Goal: Register for event/course

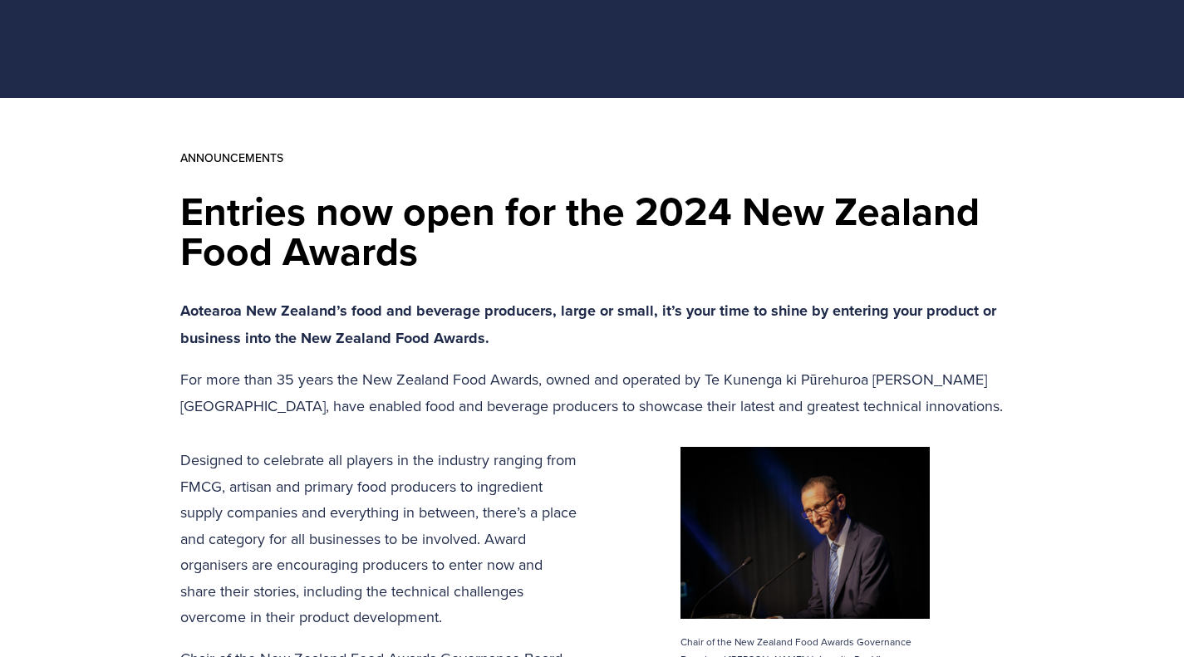
scroll to position [147, 0]
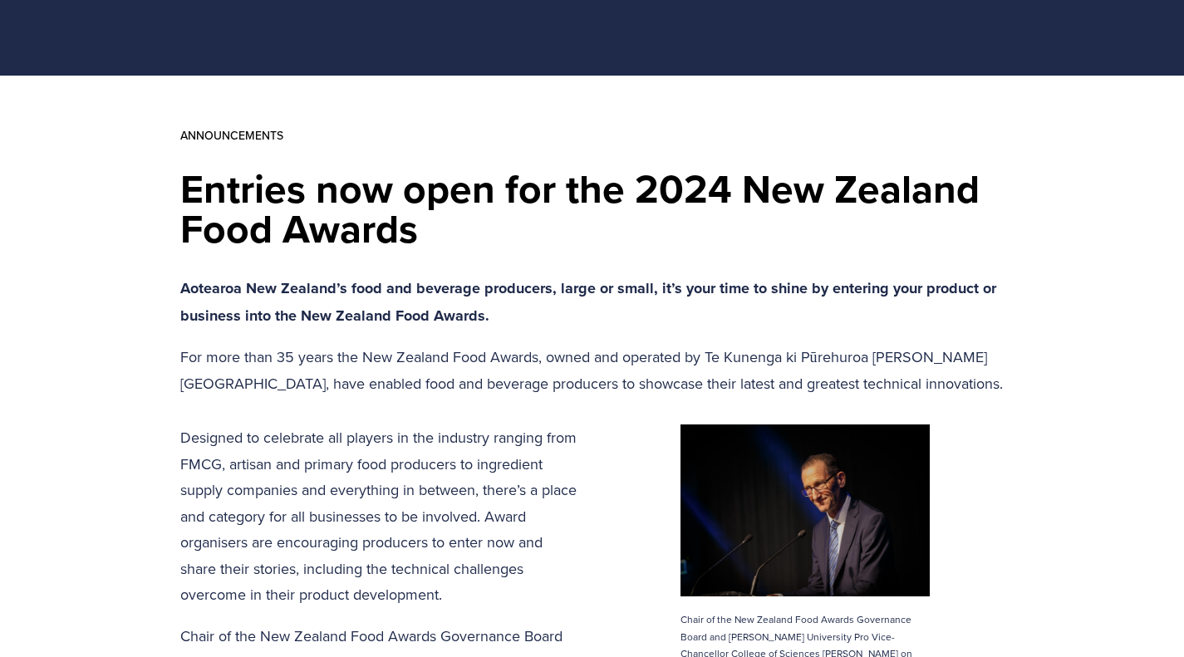
drag, startPoint x: 108, startPoint y: 206, endPoint x: 943, endPoint y: 244, distance: 835.4
click at [955, 244] on h1 "Entries now open for the 2024 New Zealand Food Awards" at bounding box center [592, 209] width 825 height 80
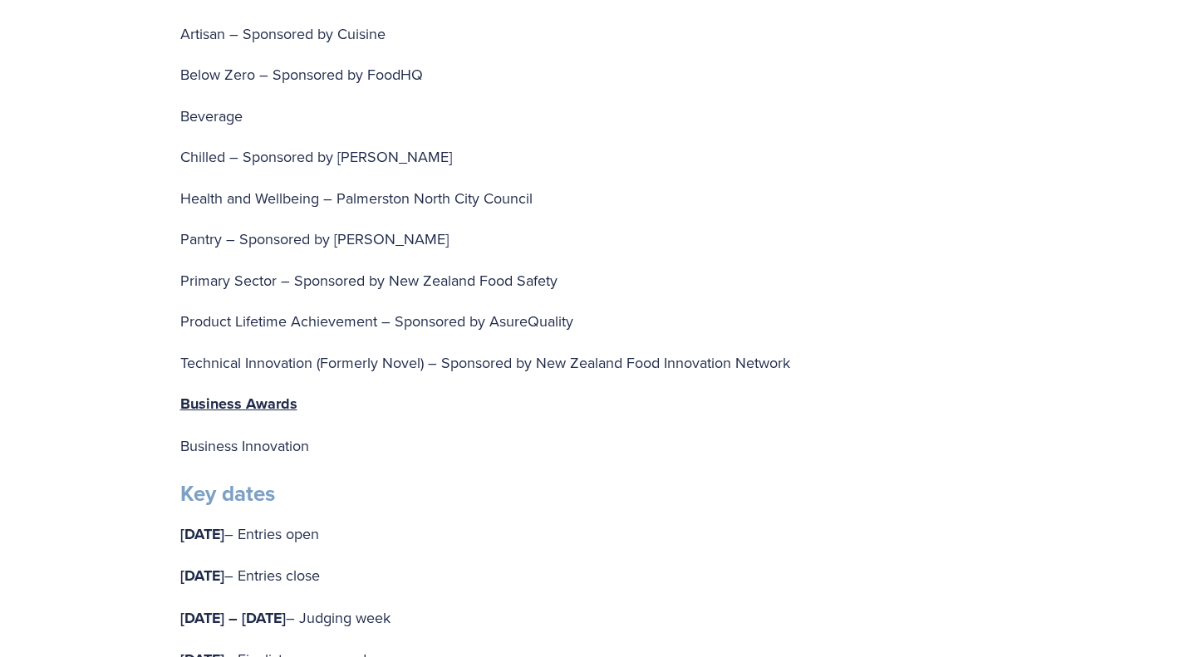
scroll to position [3312, 0]
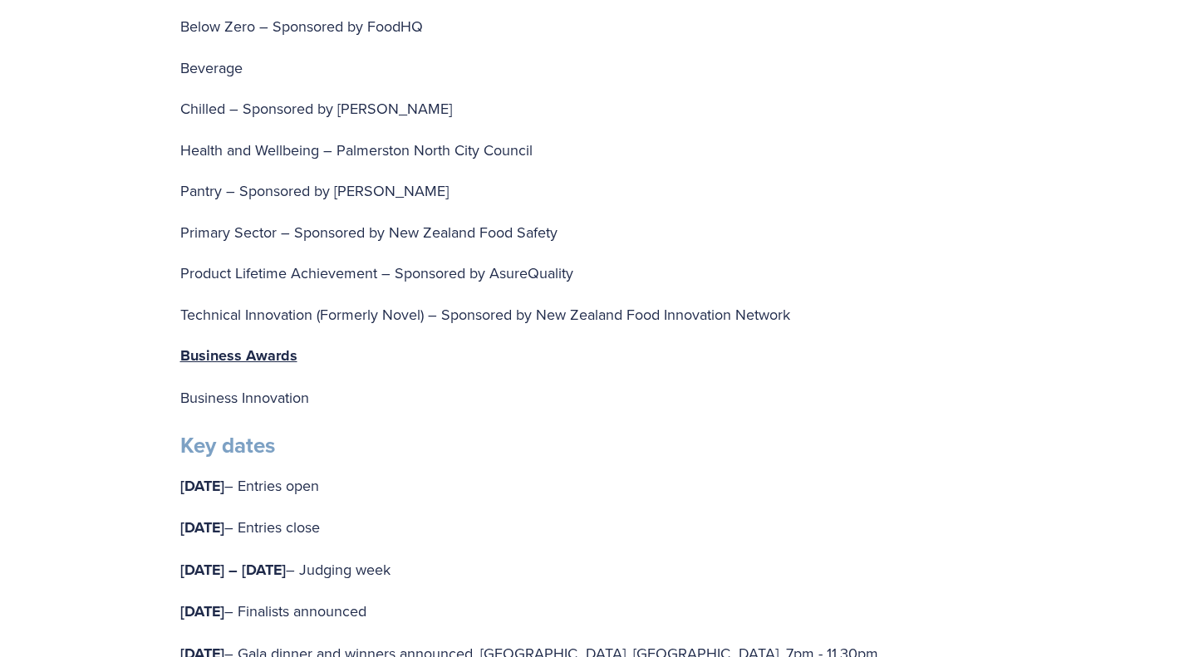
drag, startPoint x: 402, startPoint y: 522, endPoint x: 121, endPoint y: 523, distance: 281.0
drag, startPoint x: 149, startPoint y: 561, endPoint x: 476, endPoint y: 538, distance: 328.3
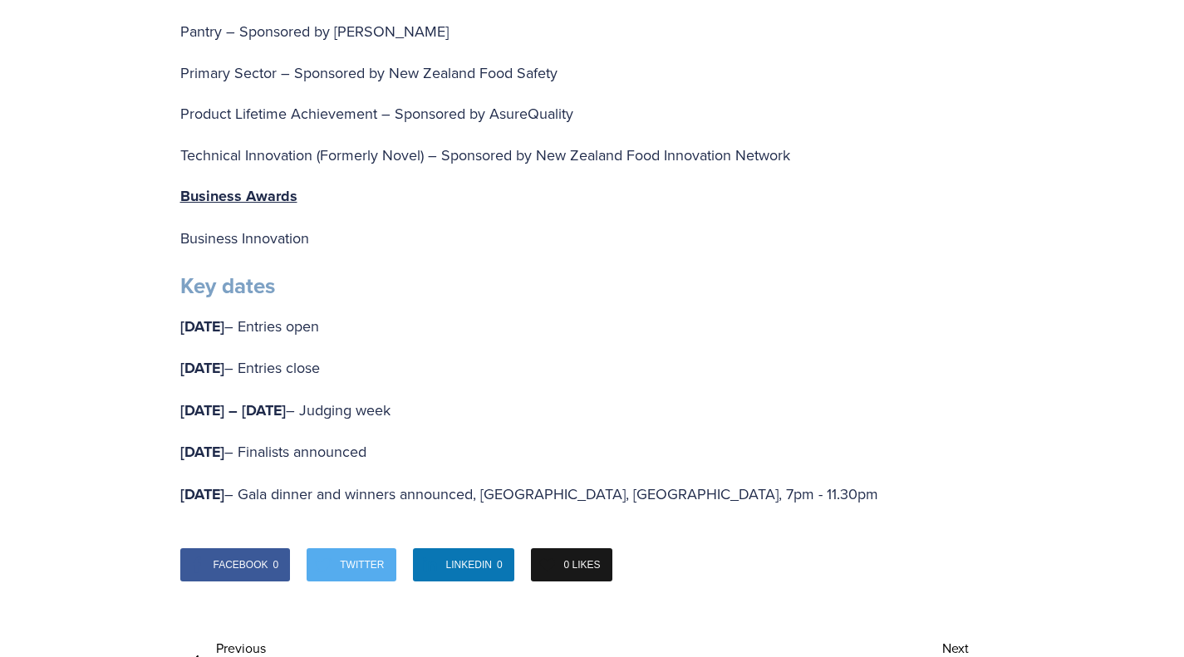
scroll to position [3485, 0]
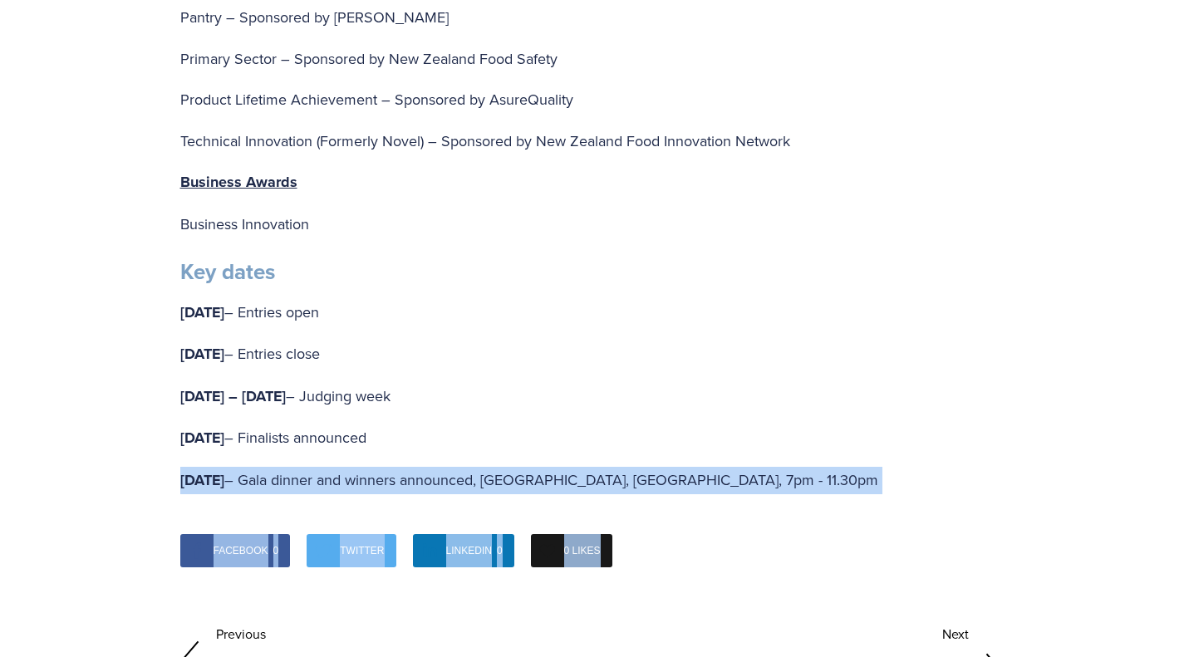
drag, startPoint x: 176, startPoint y: 428, endPoint x: 928, endPoint y: 473, distance: 752.8
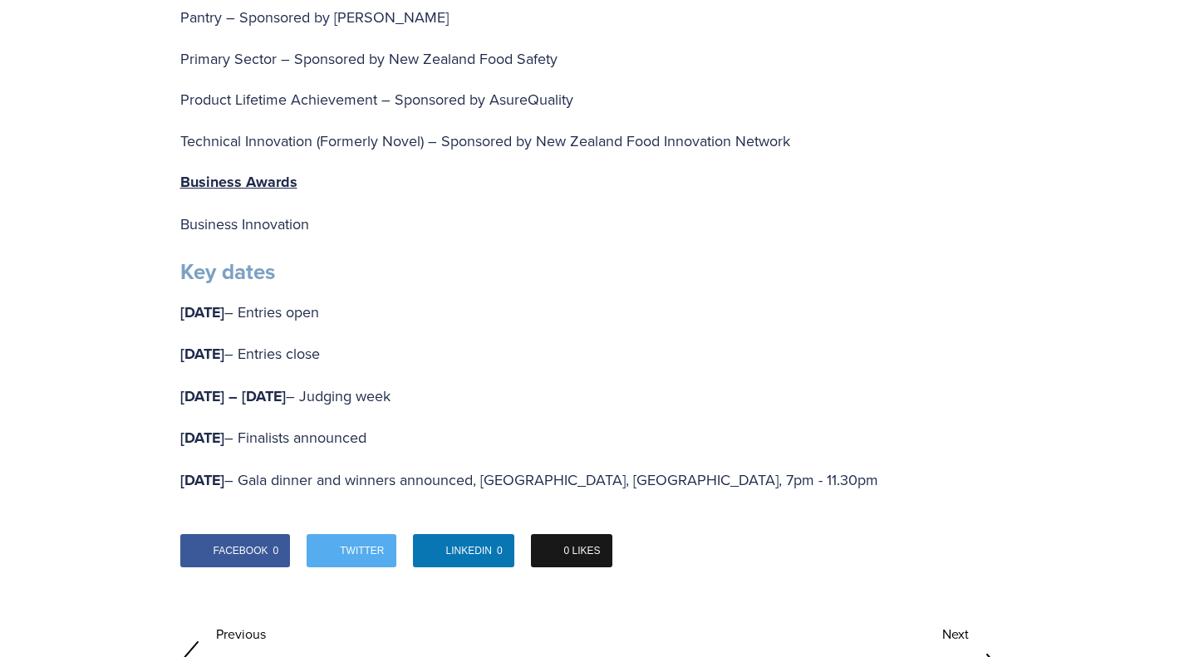
click at [920, 526] on div "Facebook 0 Twitter LinkedIn 0 0 Likes" at bounding box center [592, 551] width 841 height 50
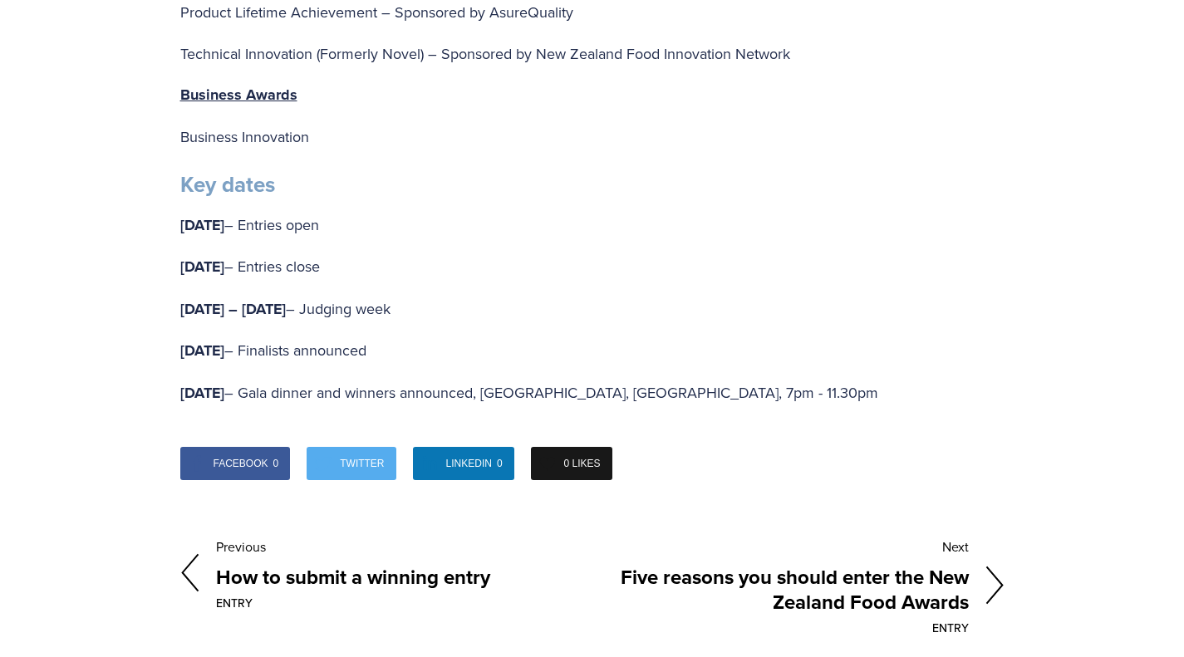
scroll to position [3546, 0]
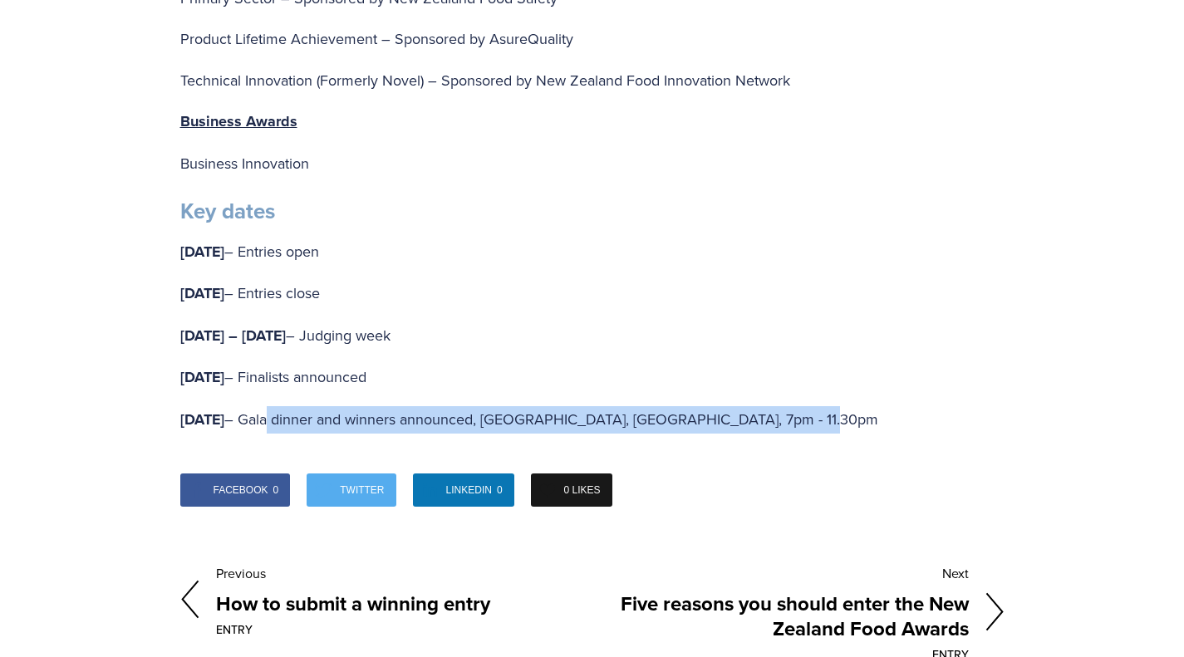
drag, startPoint x: 292, startPoint y: 366, endPoint x: 993, endPoint y: 380, distance: 701.7
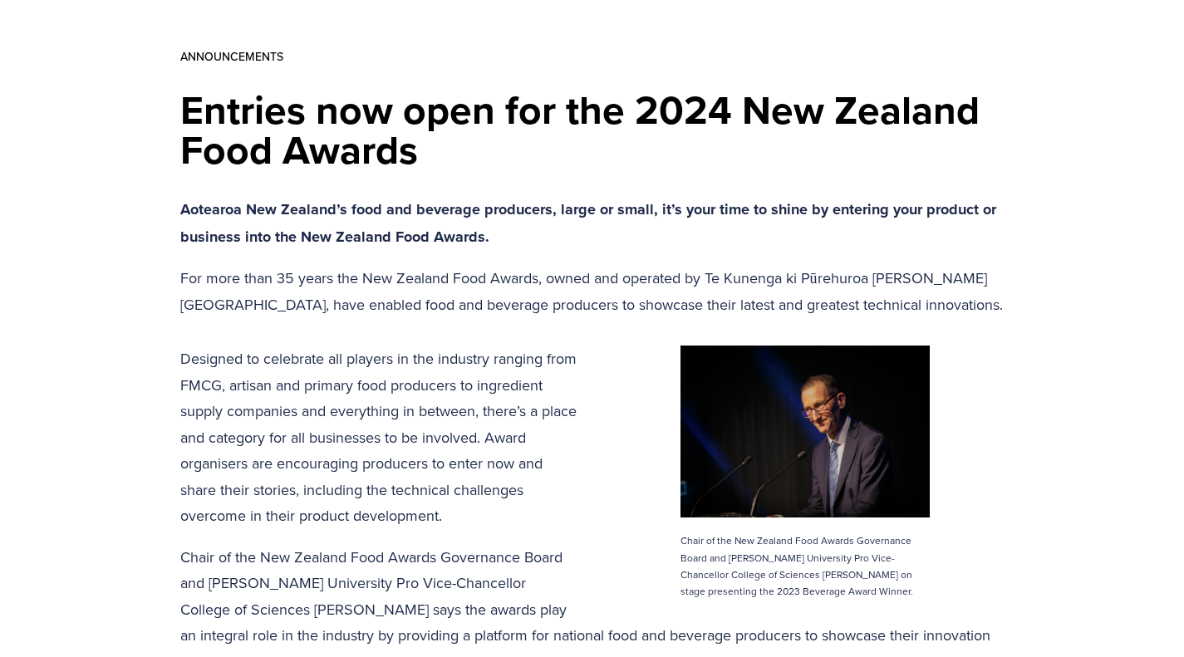
scroll to position [0, 0]
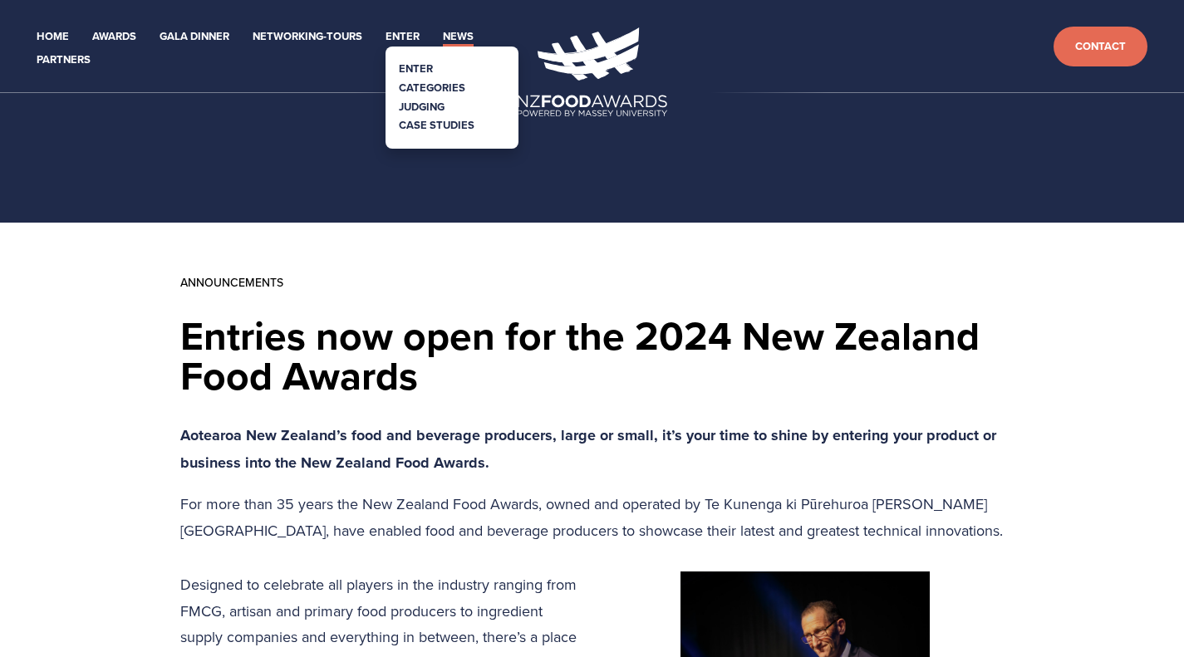
click at [417, 69] on link "Enter" at bounding box center [416, 69] width 34 height 16
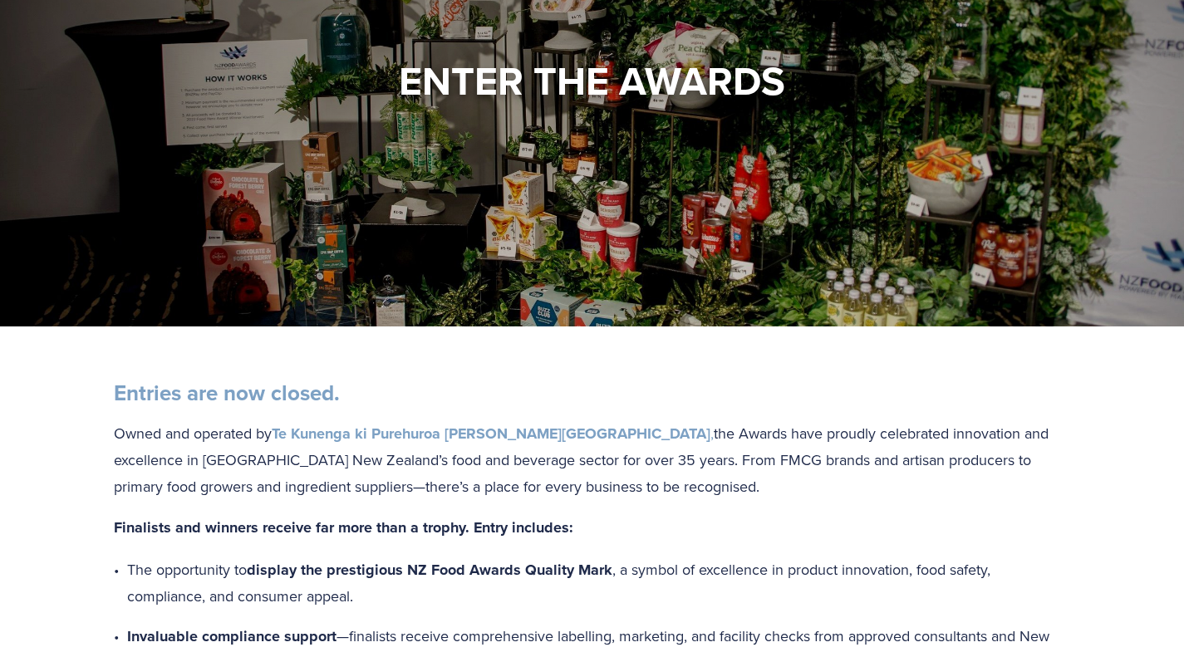
scroll to position [262, 0]
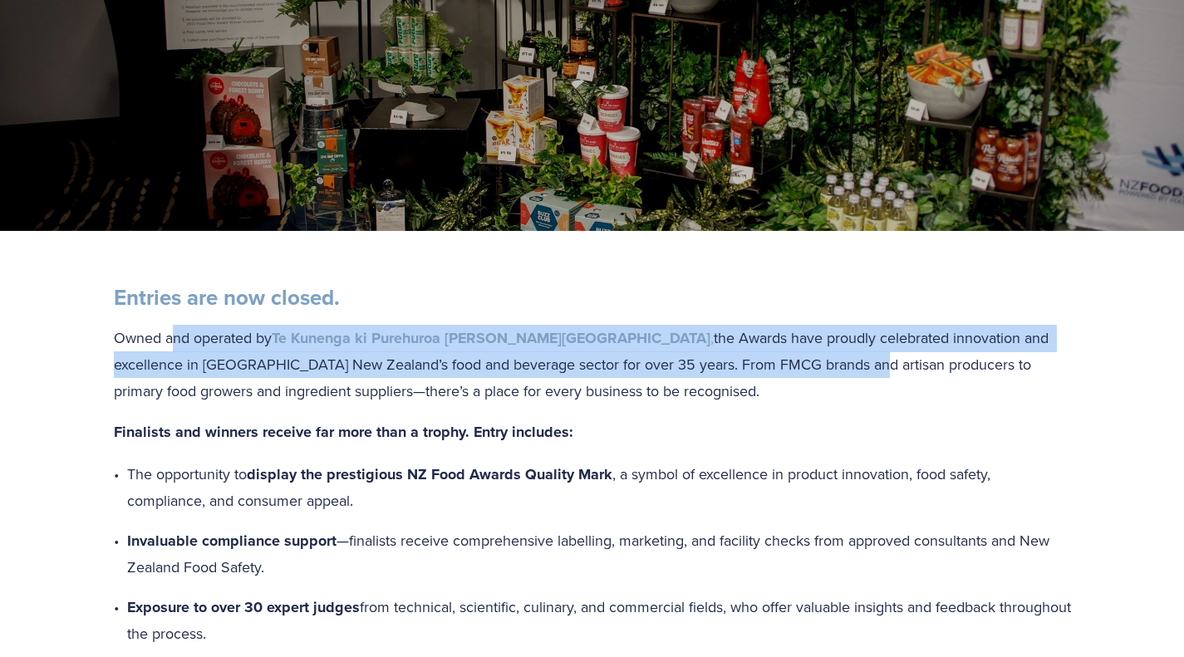
drag, startPoint x: 172, startPoint y: 342, endPoint x: 763, endPoint y: 365, distance: 591.5
click at [763, 365] on p "Owned and operated by Te Kunenga ki Purehuroa [PERSON_NAME] University , the Aw…" at bounding box center [593, 365] width 958 height 80
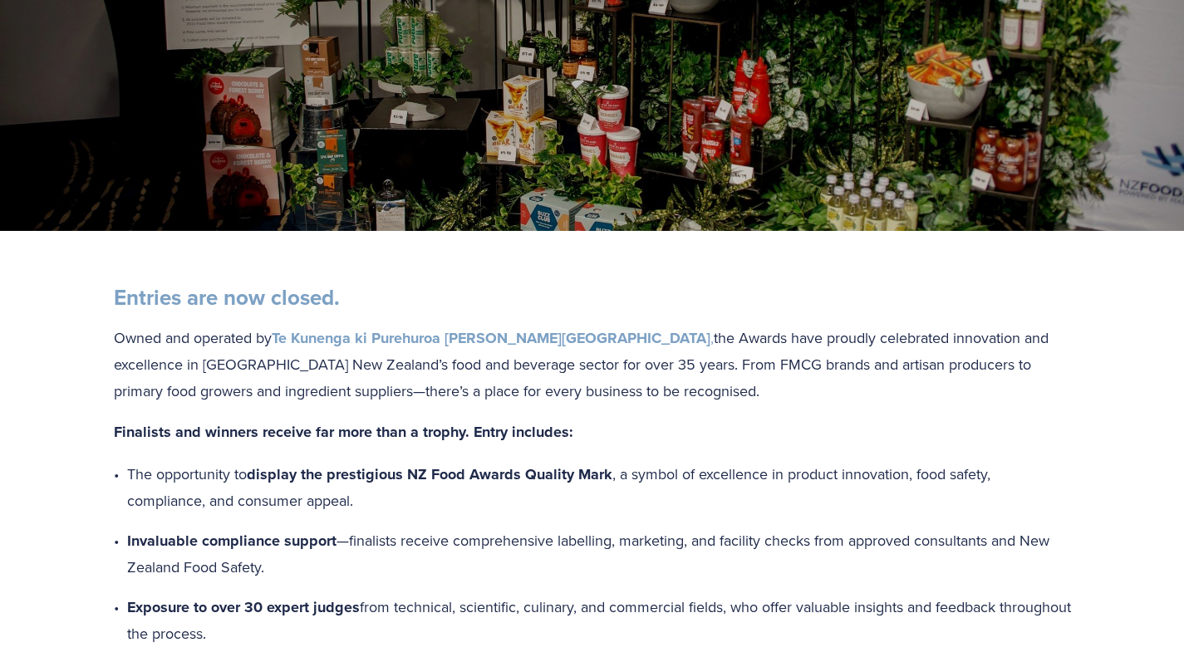
click at [781, 417] on div "Entries are now closed. Owned and operated by Te Kunenga ki Purehuroa Massey Un…" at bounding box center [593, 512] width 958 height 456
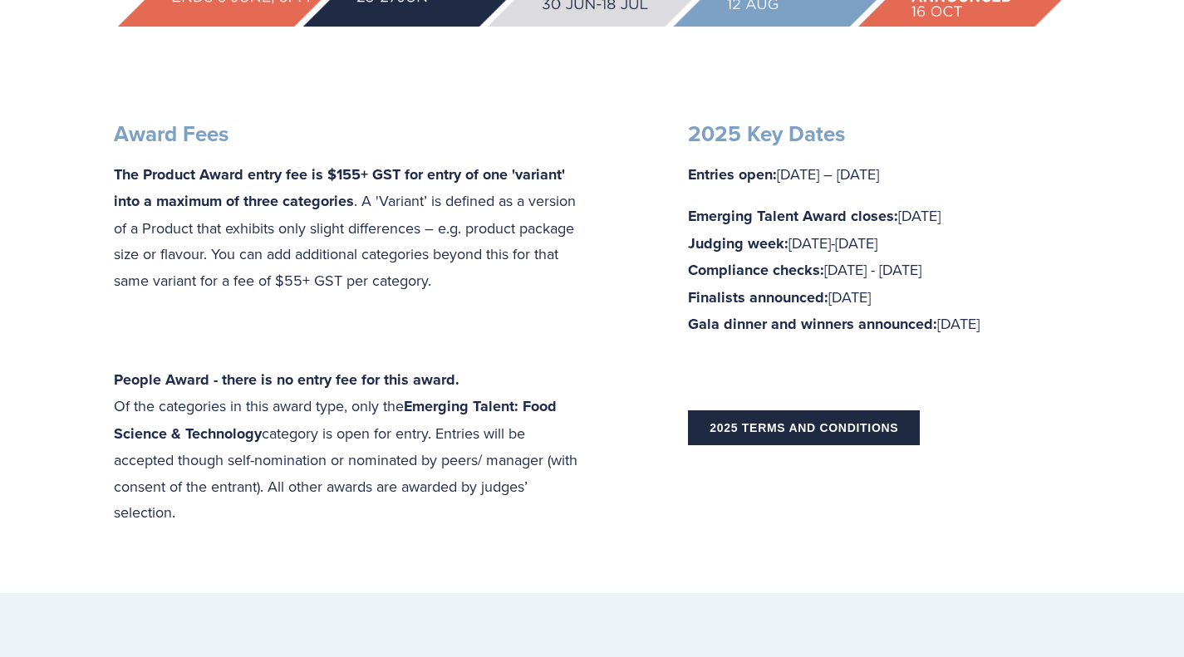
scroll to position [1077, 0]
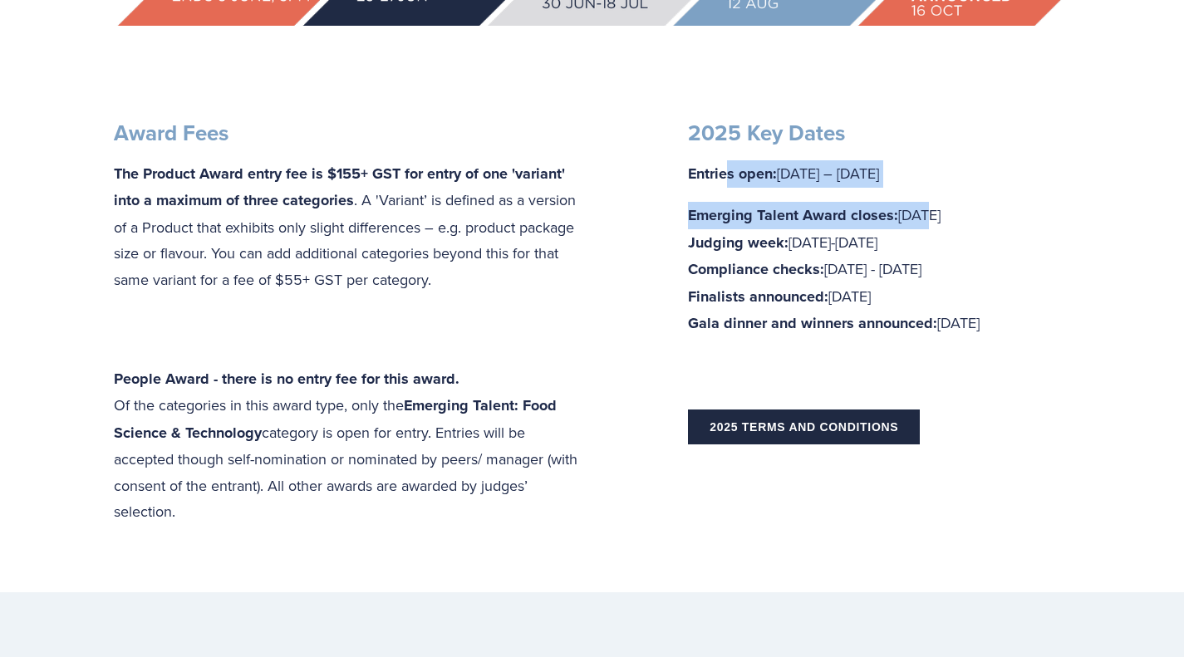
drag, startPoint x: 726, startPoint y: 176, endPoint x: 920, endPoint y: 187, distance: 194.8
click at [920, 187] on div "2025 Key Dates Entries open: 1 May – 3 June Emerging Talent Award closes: 25 Ju…" at bounding box center [879, 229] width 382 height 218
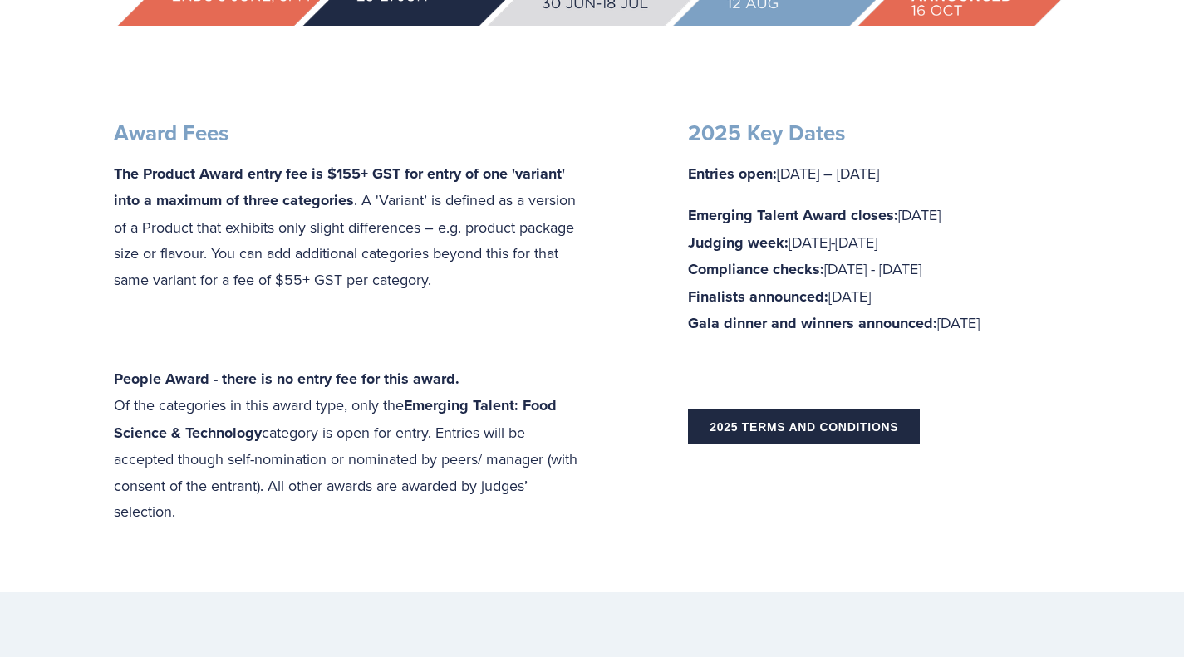
click at [1170, 248] on section "Entries are now closed. Owned and operated by Te Kunenga ki Purehuroa Massey Un…" at bounding box center [592, 4] width 1184 height 1177
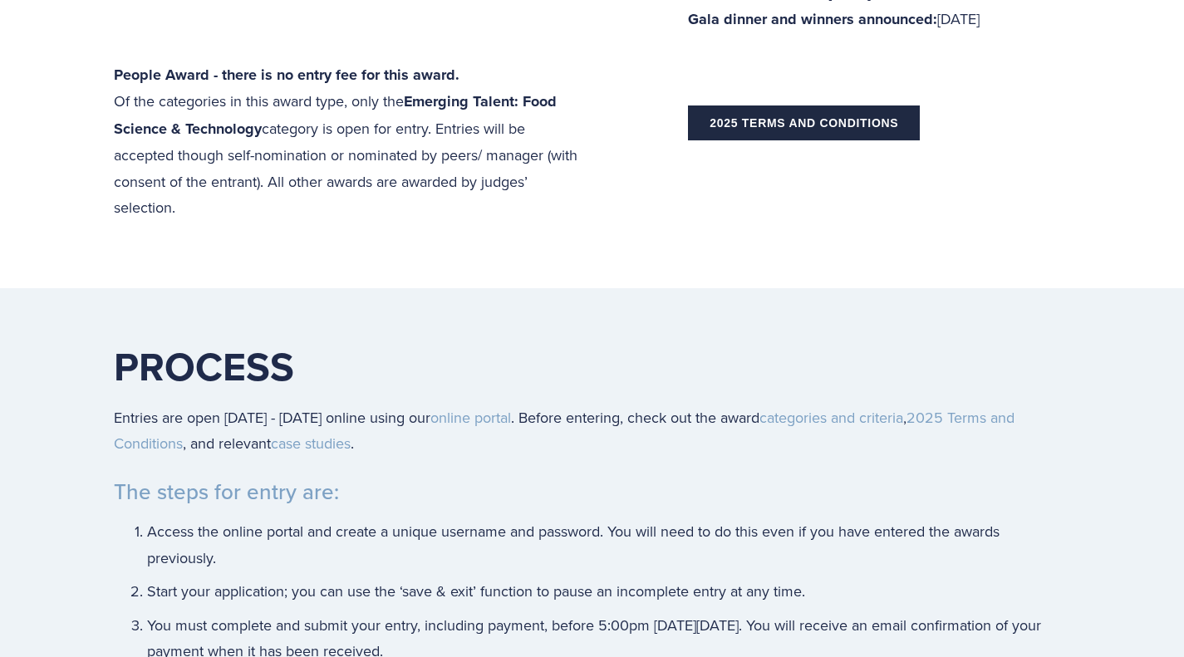
scroll to position [1407, 0]
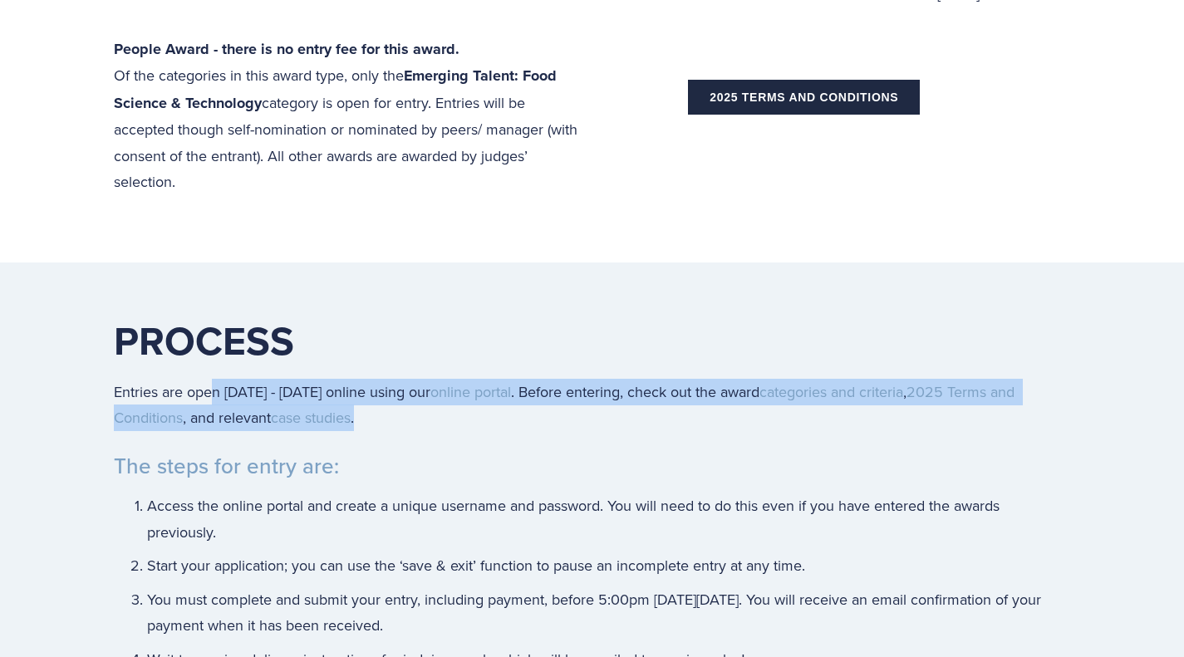
drag, startPoint x: 210, startPoint y: 381, endPoint x: 806, endPoint y: 418, distance: 597.2
click at [805, 418] on p "Entries are open 1 May - 3 June 2025 online using our online portal . Before en…" at bounding box center [593, 405] width 958 height 52
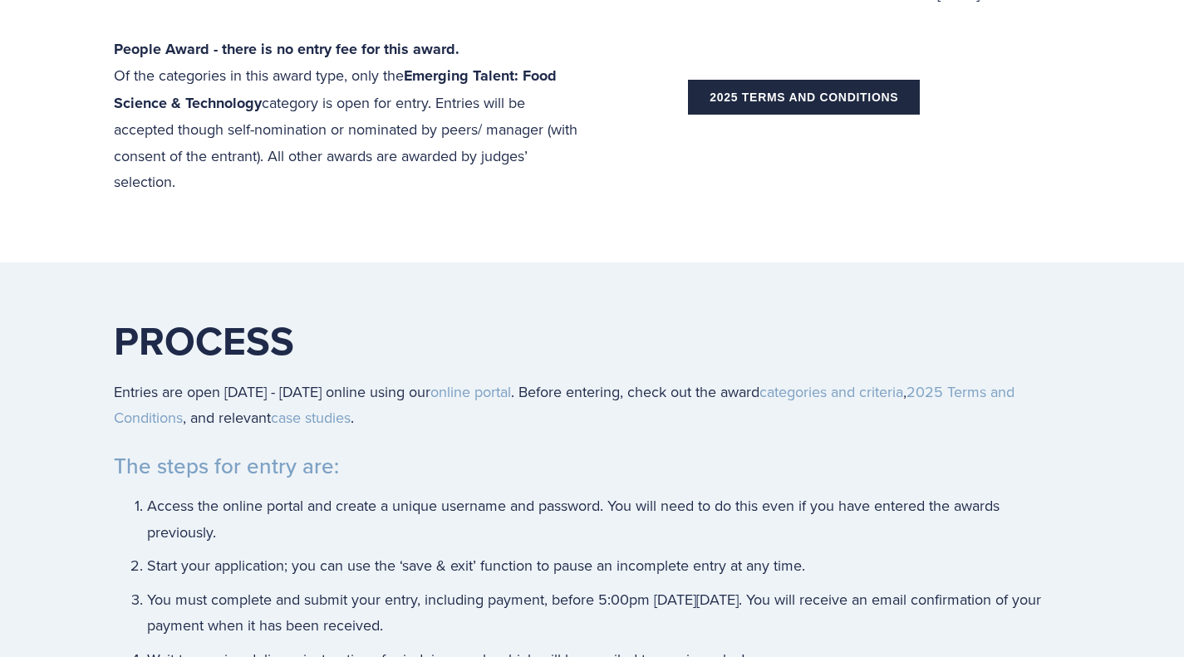
click at [750, 441] on div "Process Entries are open 1 May - 3 June 2025 online using our online portal . B…" at bounding box center [593, 582] width 958 height 532
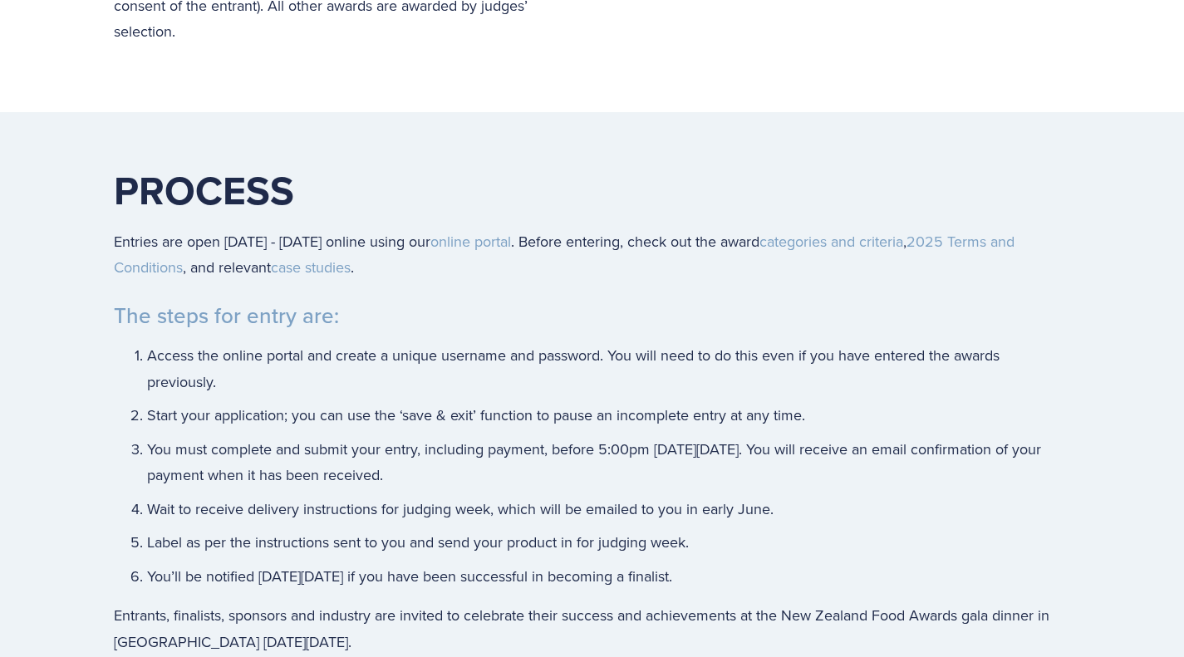
scroll to position [1641, 0]
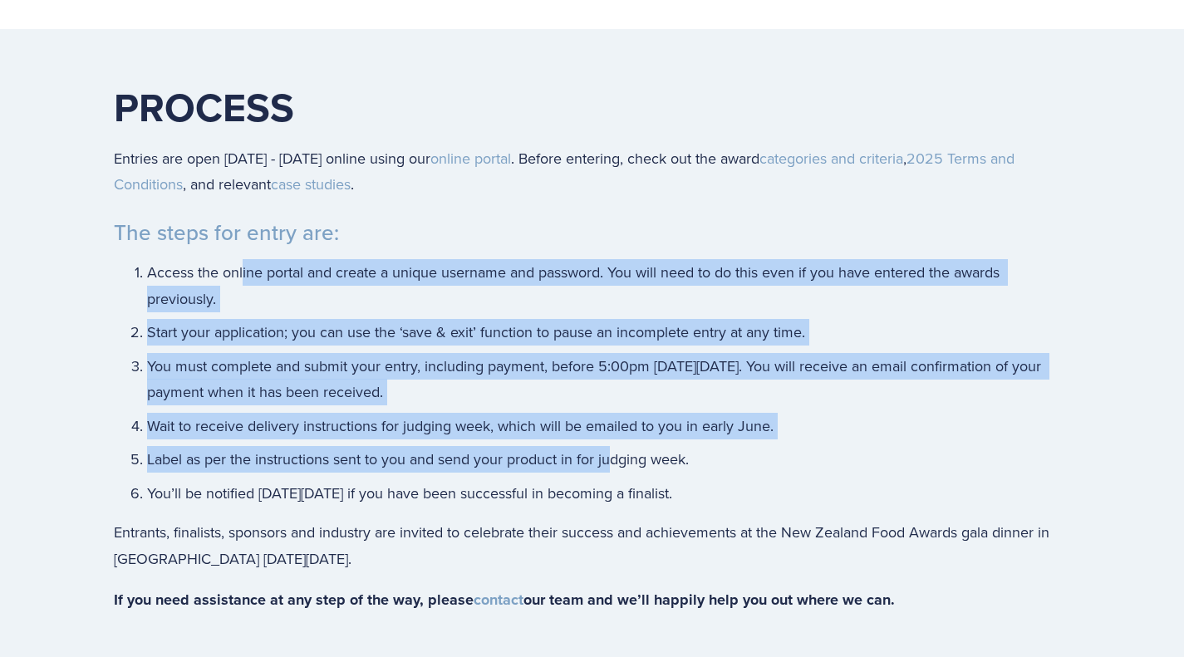
drag, startPoint x: 537, startPoint y: 296, endPoint x: 613, endPoint y: 442, distance: 164.7
click at [613, 442] on ol "Access the online portal and create a unique username and password. You will ne…" at bounding box center [609, 382] width 924 height 247
click at [609, 459] on p "Label as per the instructions sent to you and send your product in for judging …" at bounding box center [609, 459] width 924 height 27
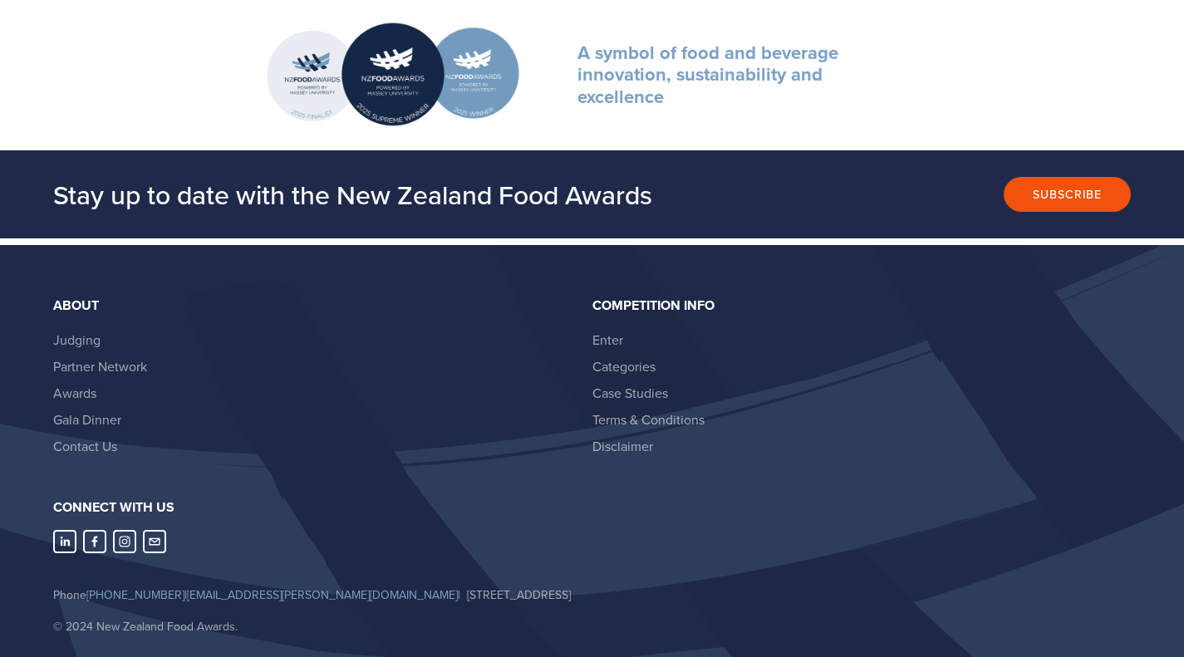
scroll to position [3642, 0]
